Goal: Information Seeking & Learning: Learn about a topic

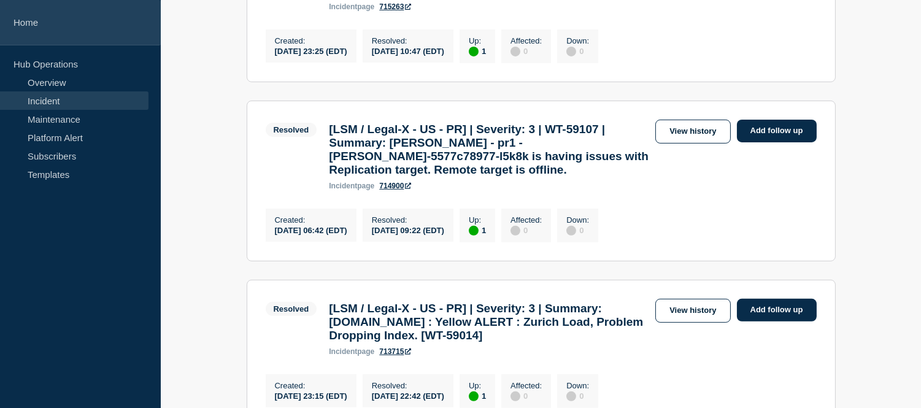
scroll to position [856, 0]
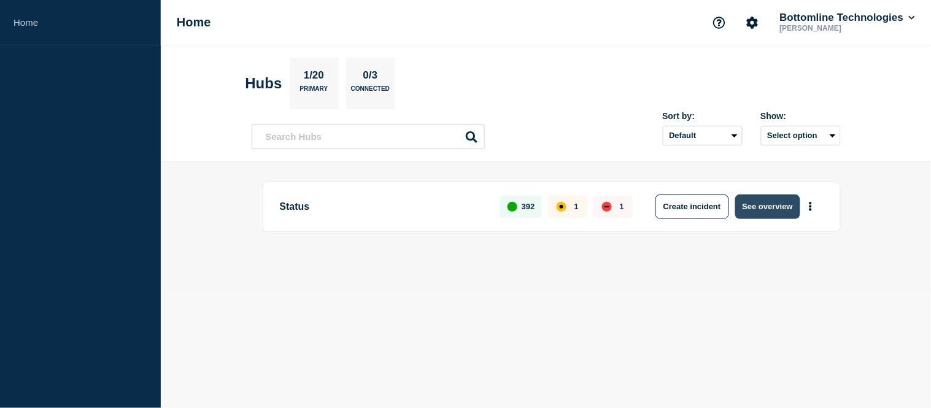
click at [766, 206] on button "See overview" at bounding box center [767, 207] width 65 height 25
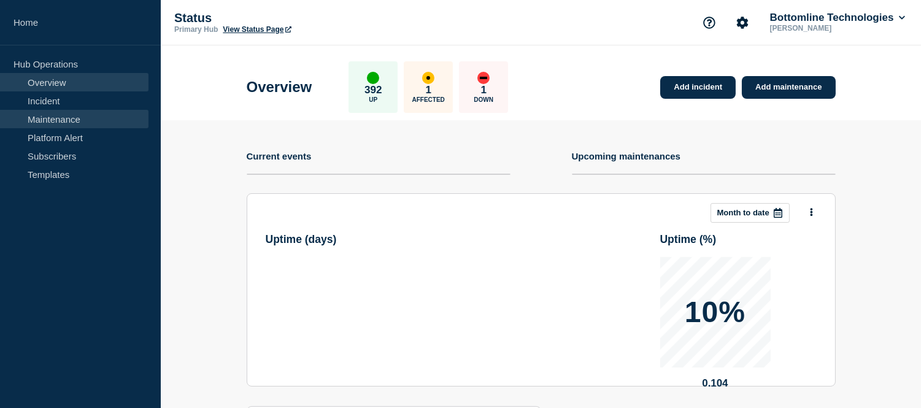
click at [63, 117] on link "Maintenance" at bounding box center [74, 119] width 149 height 18
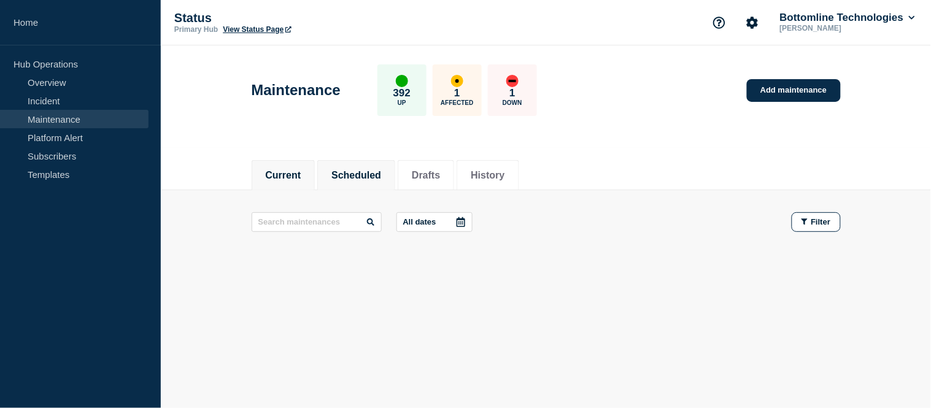
click at [381, 176] on button "Scheduled" at bounding box center [357, 175] width 50 height 11
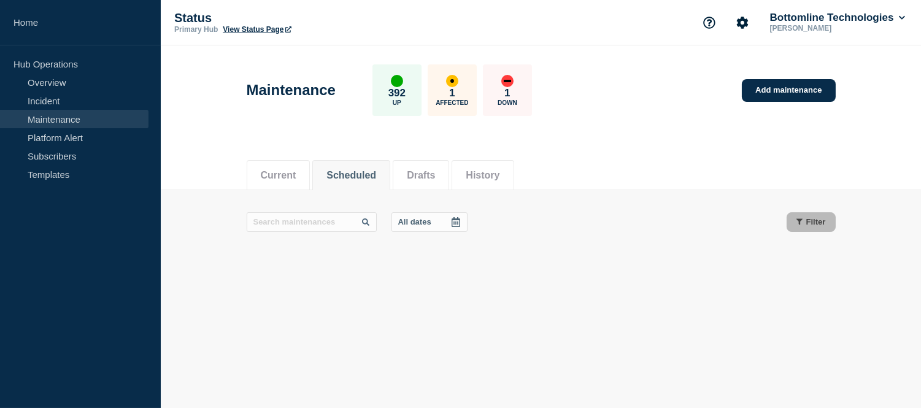
scroll to position [68, 0]
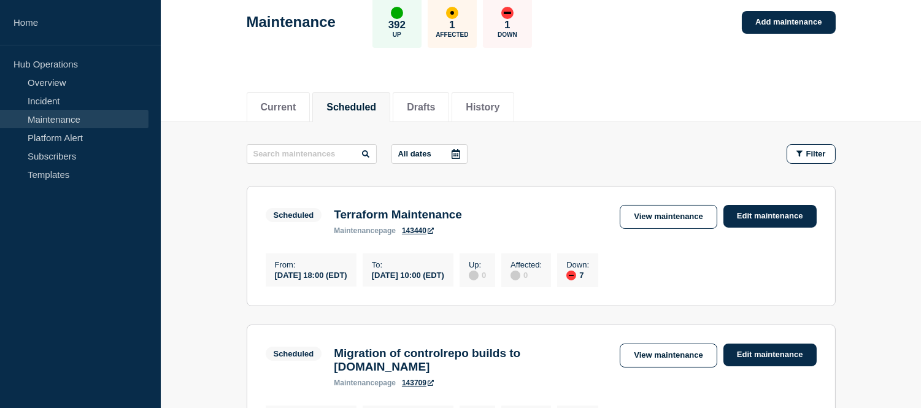
click at [460, 152] on icon at bounding box center [456, 154] width 9 height 10
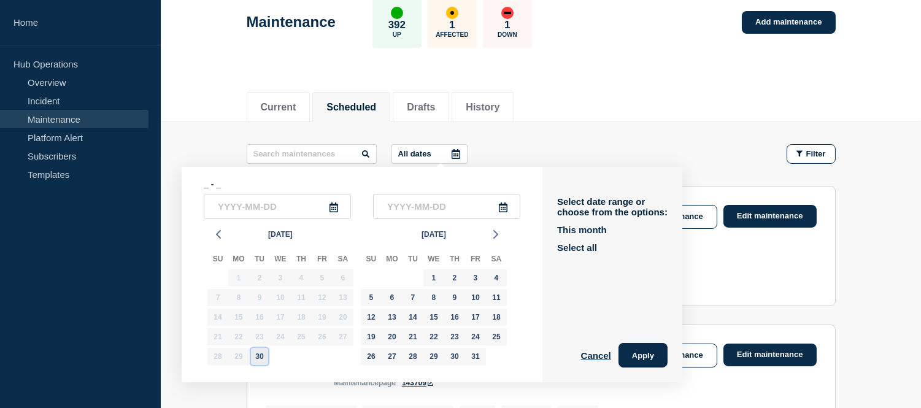
click at [261, 354] on div "30" at bounding box center [259, 356] width 17 height 17
type input "2025-09-30"
click at [413, 315] on div "14" at bounding box center [413, 317] width 17 height 17
type input "2025-10-14"
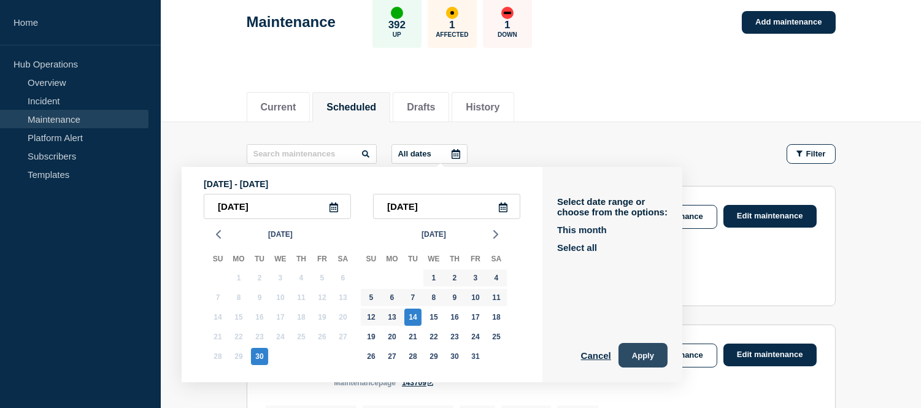
click at [651, 352] on button "Apply" at bounding box center [643, 355] width 49 height 25
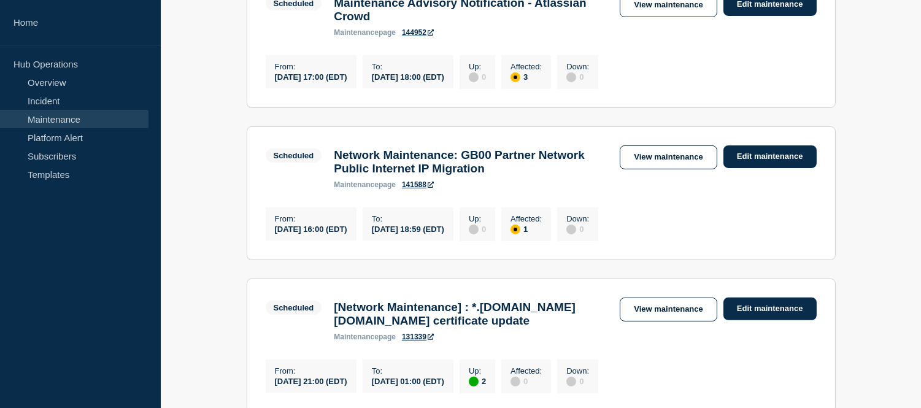
scroll to position [945, 0]
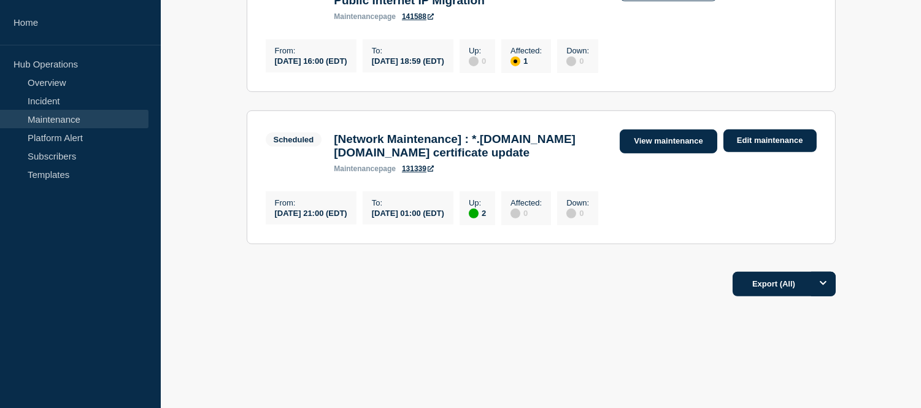
click at [645, 142] on link "View maintenance" at bounding box center [668, 142] width 97 height 24
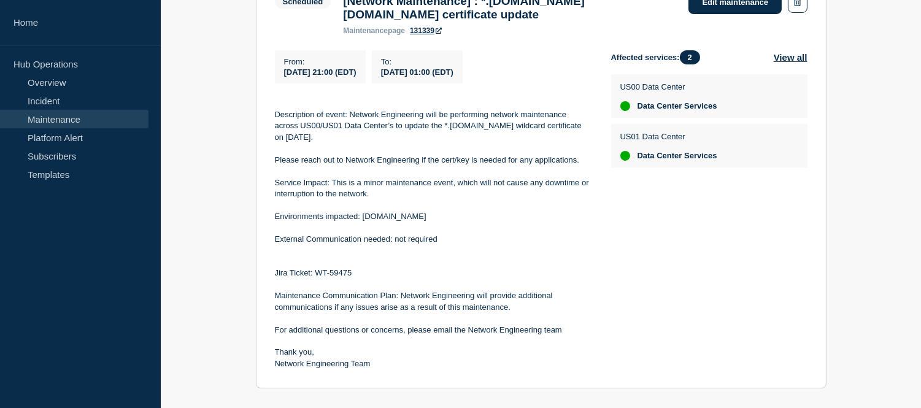
scroll to position [136, 0]
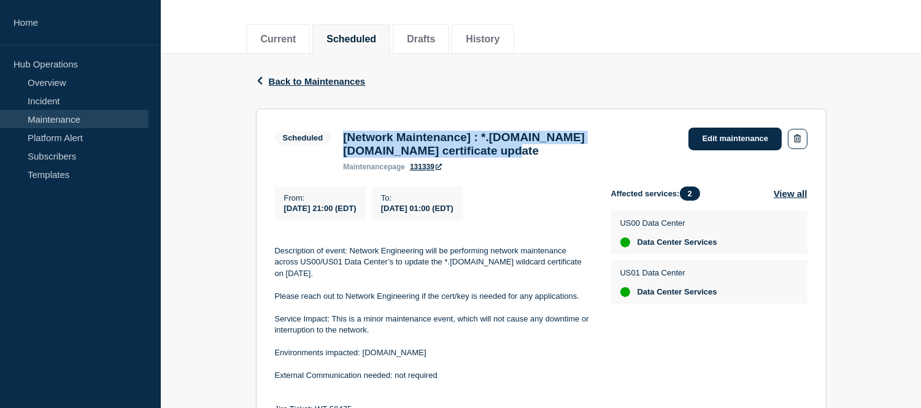
drag, startPoint x: 507, startPoint y: 156, endPoint x: 341, endPoint y: 142, distance: 166.4
click at [341, 142] on div "[Network Maintenance] : *.btbanking.com saas-p.com certificate update maintenan…" at bounding box center [510, 151] width 346 height 41
copy h3 "[Network Maintenance] : *.btbanking.com saas-p.com certificate update"
drag, startPoint x: 516, startPoint y: 218, endPoint x: 285, endPoint y: 215, distance: 230.8
click at [285, 215] on div "From : 2025-10-04 21:00 (EDT) To : 2025-10-05 01:00 (EDT)" at bounding box center [443, 203] width 336 height 33
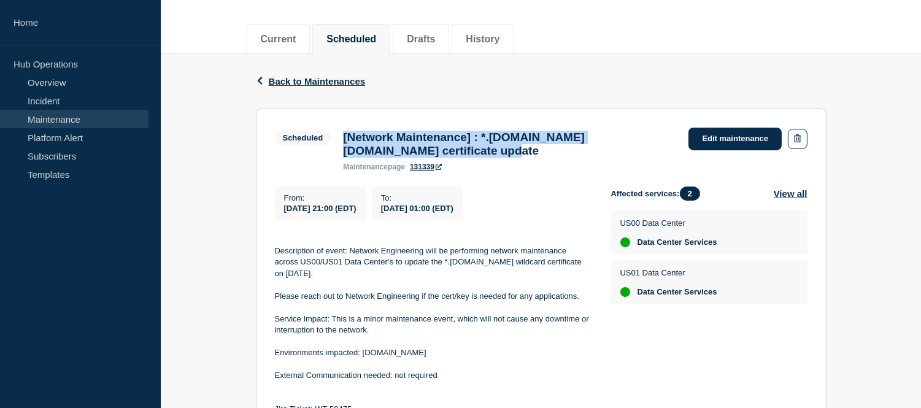
copy div "2025-10-04 21:00 (EDT) To : 2025-10-05 01:00 (EDT)"
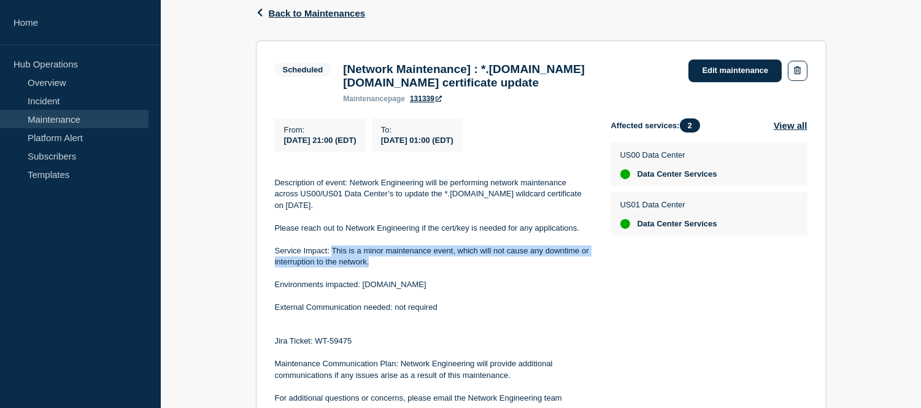
drag, startPoint x: 373, startPoint y: 267, endPoint x: 333, endPoint y: 258, distance: 40.4
click at [333, 258] on p "Service Impact: This is a minor maintenance event, which will not cause any dow…" at bounding box center [433, 257] width 317 height 23
copy p "This is a minor maintenance event, which will not cause any downtime or interru…"
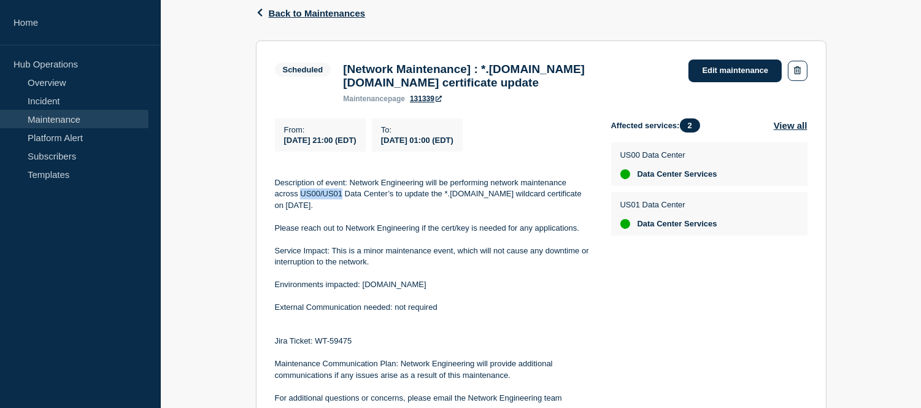
drag, startPoint x: 301, startPoint y: 199, endPoint x: 342, endPoint y: 200, distance: 41.2
click at [342, 200] on p "Description of event: Network Engineering will be performing network maintenanc…" at bounding box center [433, 194] width 317 height 34
copy p "US00/US01"
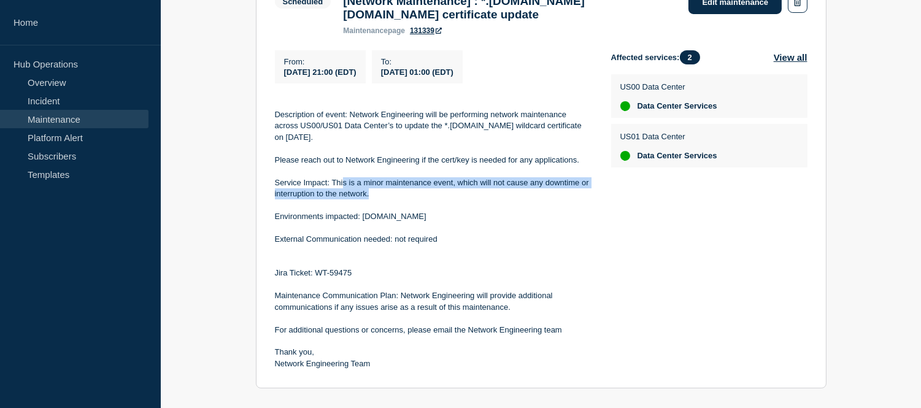
drag, startPoint x: 376, startPoint y: 200, endPoint x: 343, endPoint y: 193, distance: 33.8
click at [343, 193] on p "Service Impact: This is a minor maintenance event, which will not cause any dow…" at bounding box center [433, 188] width 317 height 23
